Goal: Transaction & Acquisition: Purchase product/service

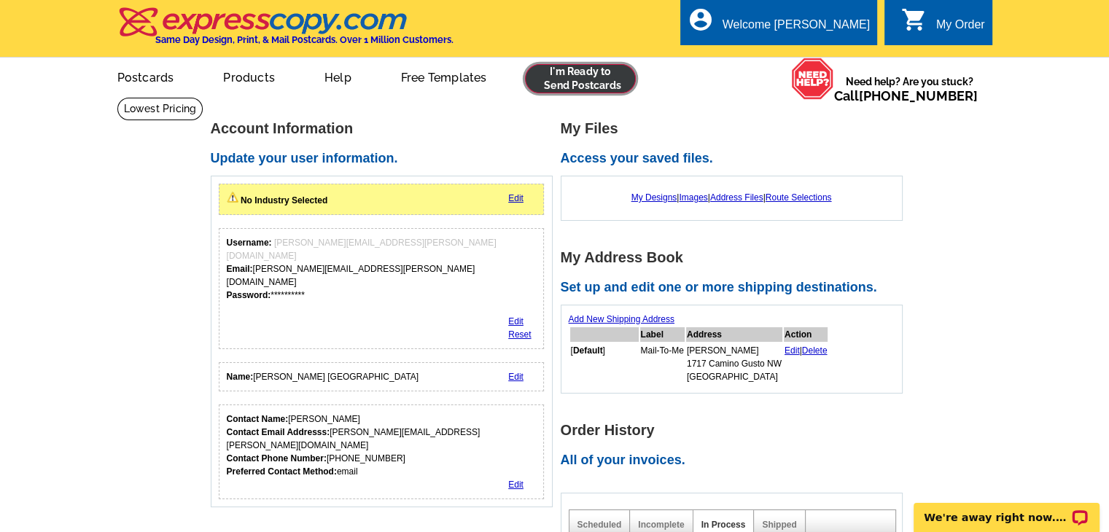
click at [579, 73] on link at bounding box center [581, 78] width 112 height 29
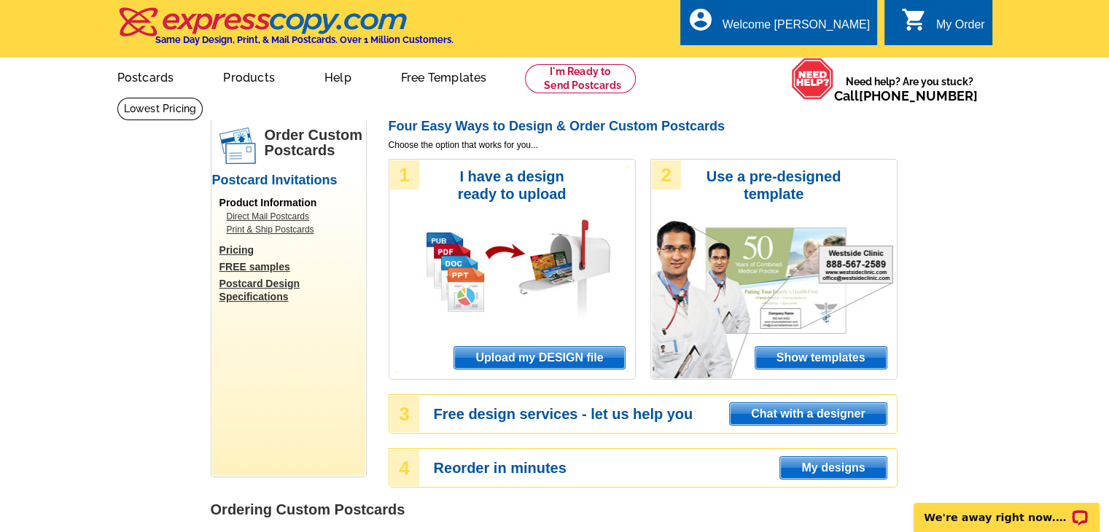
click at [508, 287] on div "1 I have a design ready to upload Upload my DESIGN file" at bounding box center [512, 269] width 247 height 221
click at [535, 357] on span "Upload my DESIGN file" at bounding box center [539, 358] width 170 height 22
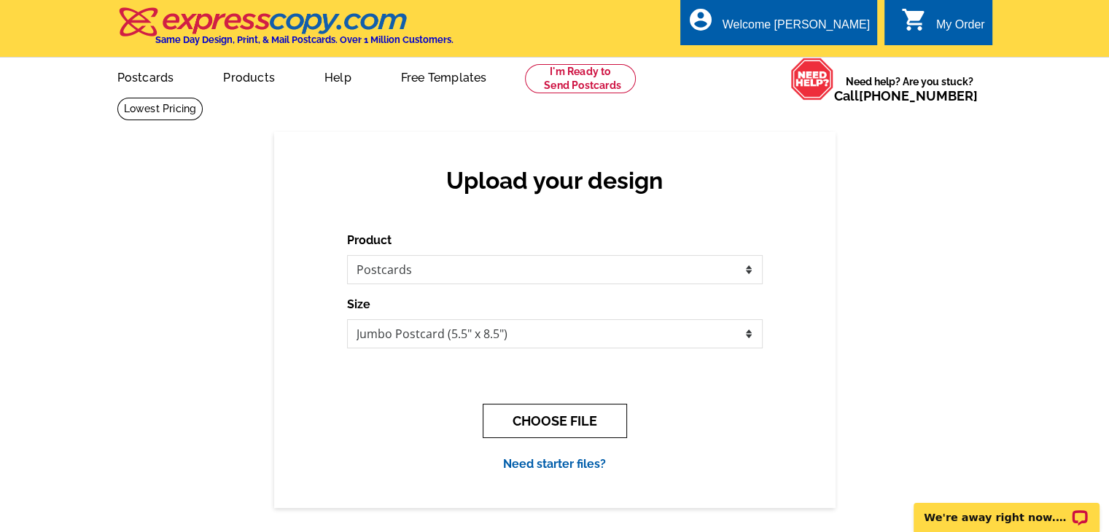
click at [548, 418] on button "CHOOSE FILE" at bounding box center [555, 421] width 144 height 34
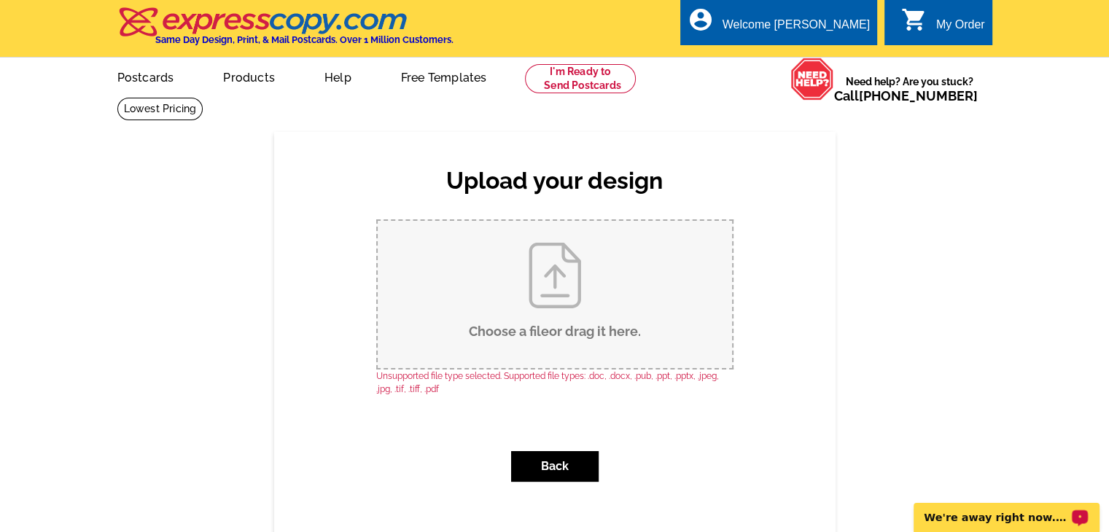
click at [1018, 516] on p "We're away right now. Please check back later!" at bounding box center [997, 518] width 144 height 12
click at [1004, 134] on div "Upload your design Product Please select the type of file... Postcards Business…" at bounding box center [554, 343] width 1109 height 422
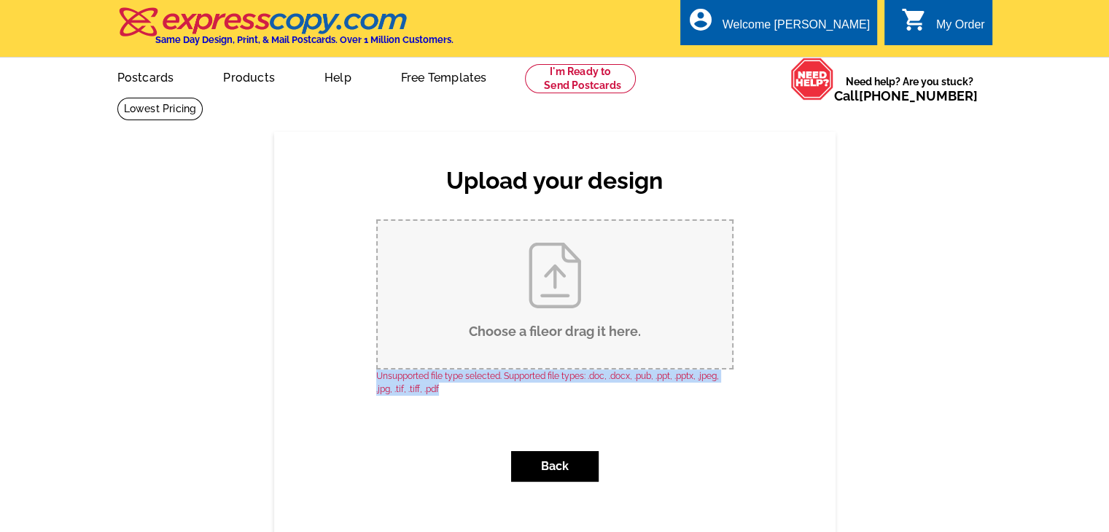
drag, startPoint x: 461, startPoint y: 389, endPoint x: 381, endPoint y: 380, distance: 80.8
click at [371, 371] on div "Choose a file . Back" at bounding box center [555, 357] width 416 height 274
copy p "Unsupported file type selected. Supported file types: .doc, .docx, .pub, .ppt, …"
